Goal: Transaction & Acquisition: Purchase product/service

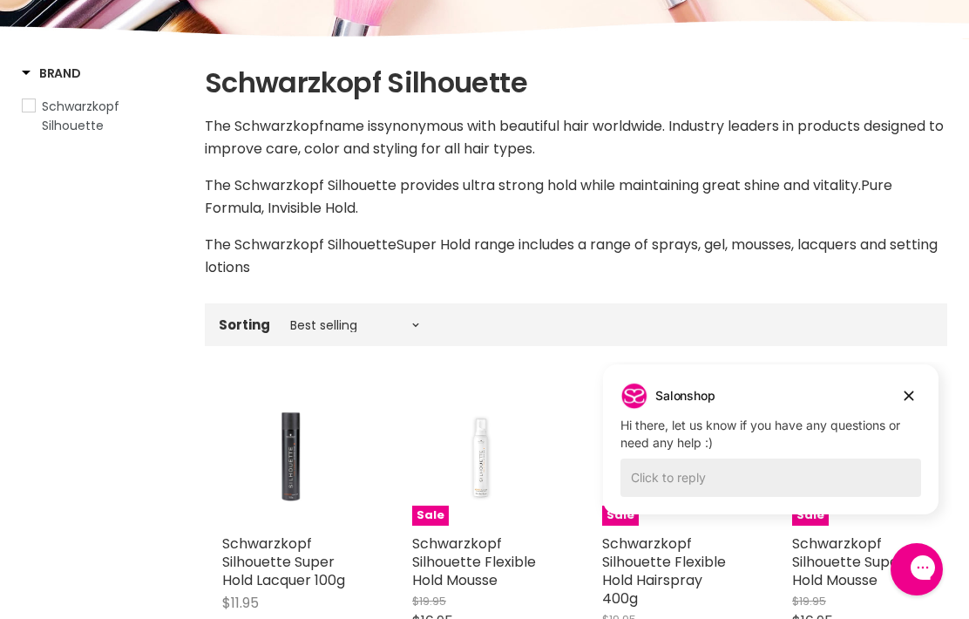
click at [688, 371] on div "Sale Schwarzkopf Silhouette Flexible Hold Hairspray 400g $19.95 $16.95 Schwarzk…" at bounding box center [671, 568] width 173 height 397
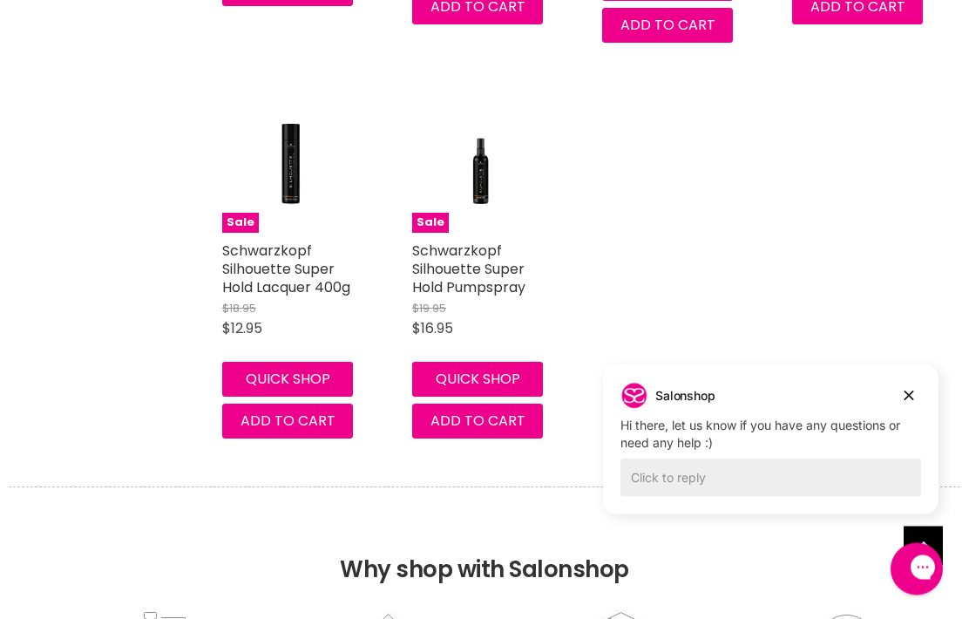
scroll to position [971, 0]
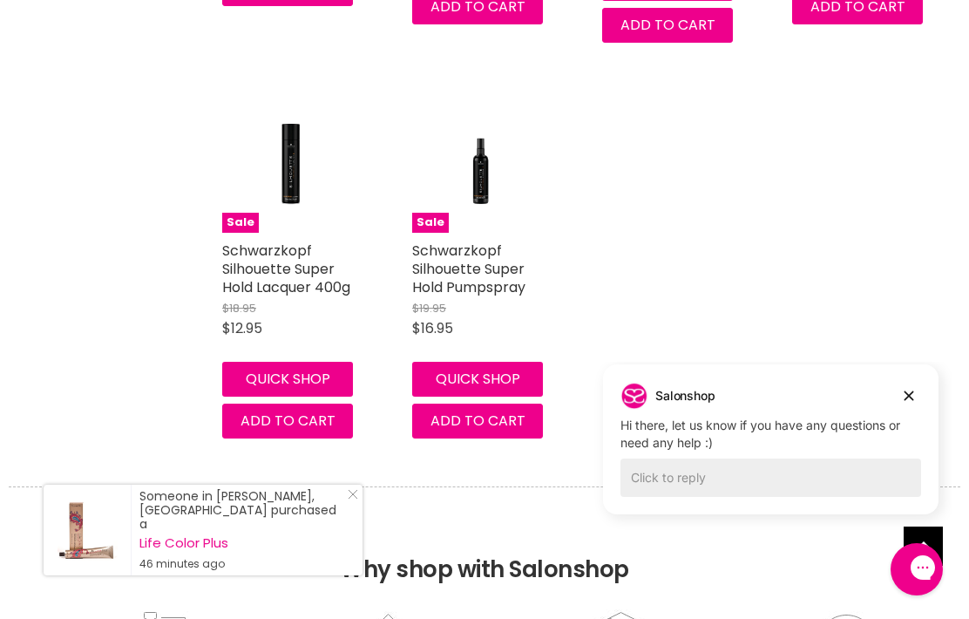
click at [476, 293] on link "Schwarzkopf Silhouette Super Hold Pumpspray" at bounding box center [468, 269] width 113 height 57
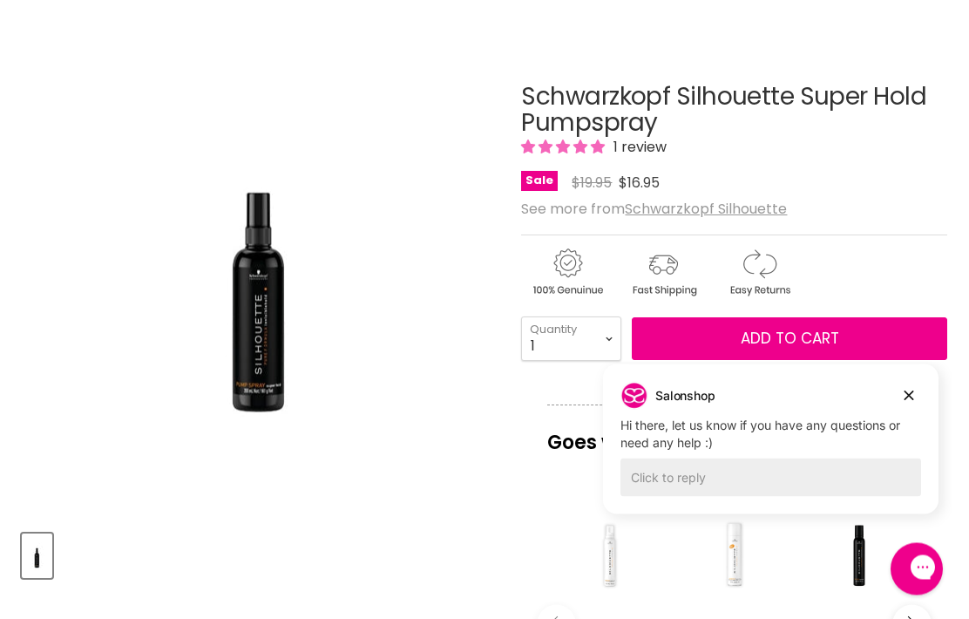
scroll to position [196, 0]
